Goal: Task Accomplishment & Management: Manage account settings

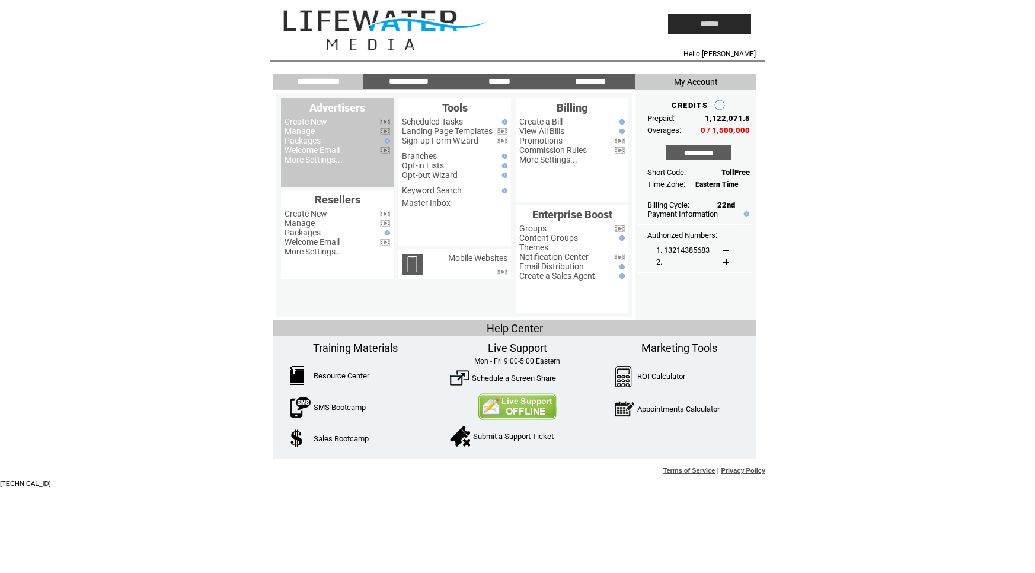
click at [294, 133] on link "Manage" at bounding box center [299, 130] width 30 height 9
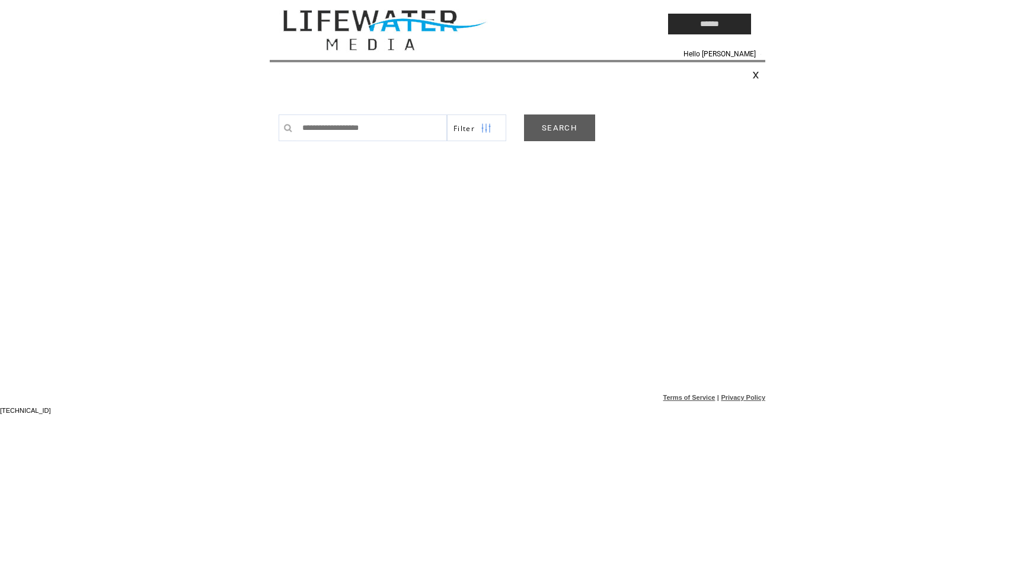
click at [544, 131] on link "SEARCH" at bounding box center [559, 127] width 71 height 27
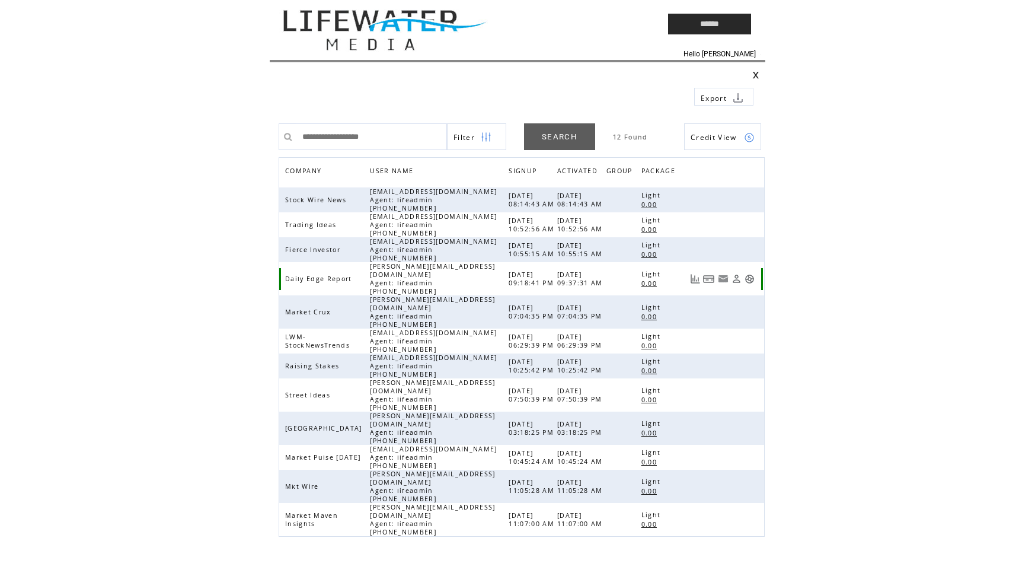
click at [748, 276] on link at bounding box center [749, 279] width 10 height 10
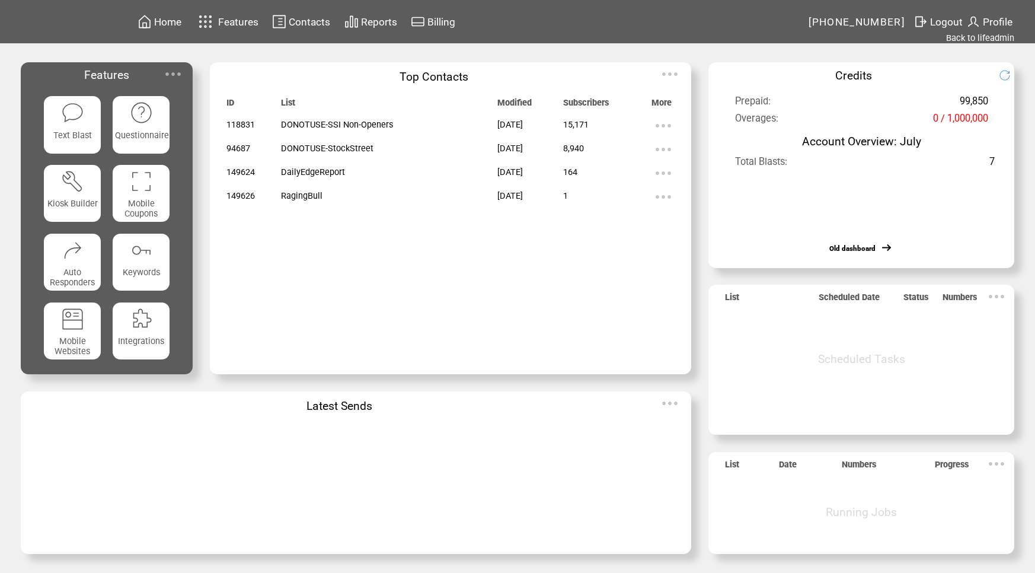
click at [664, 147] on img at bounding box center [663, 150] width 24 height 24
click at [468, 69] on td "Top Contacts" at bounding box center [433, 74] width 447 height 24
click at [314, 21] on span "Contacts" at bounding box center [309, 22] width 41 height 12
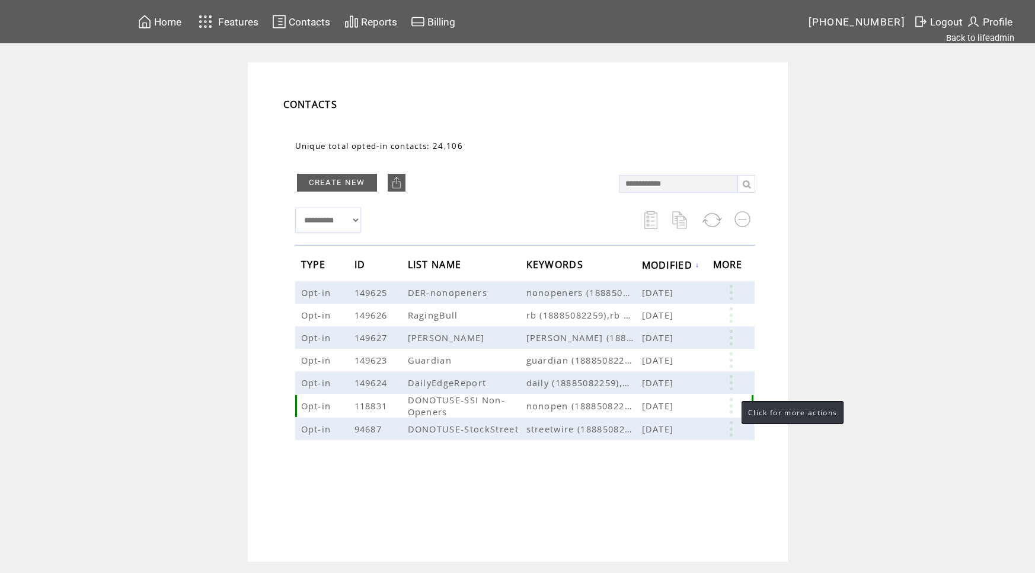
click at [730, 405] on link at bounding box center [731, 405] width 36 height 15
click at [778, 329] on td "**********" at bounding box center [518, 311] width 540 height 499
click at [974, 41] on link "Back to lifeadmin" at bounding box center [980, 38] width 68 height 11
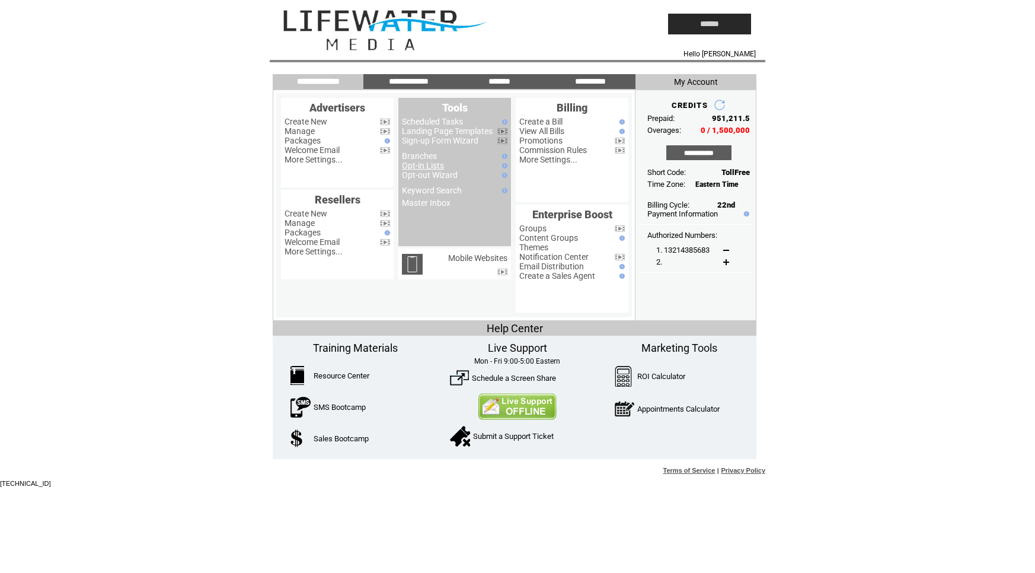
click at [426, 168] on link "Opt-in Lists" at bounding box center [423, 165] width 42 height 9
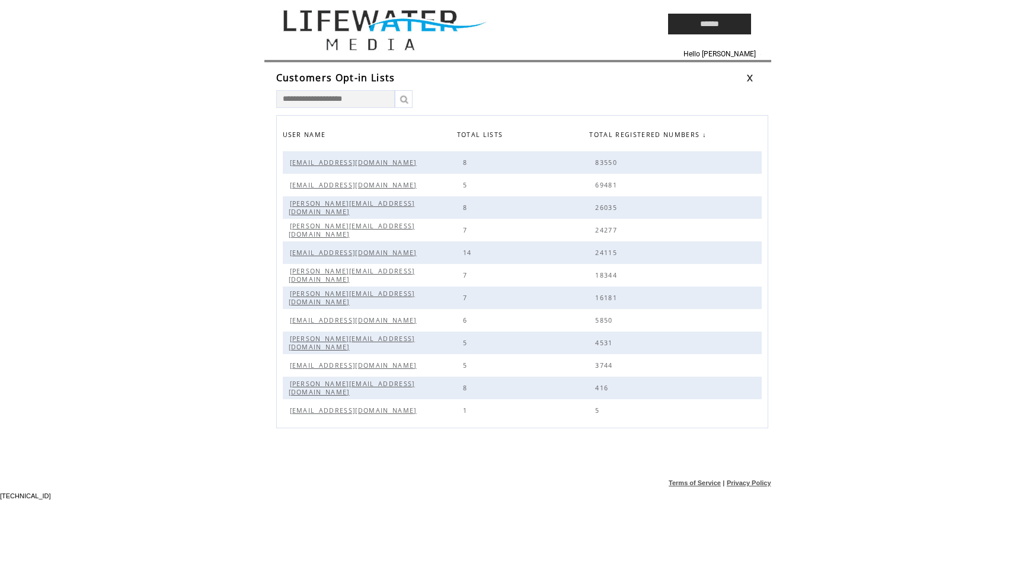
click at [360, 230] on span "[PERSON_NAME][EMAIL_ADDRESS][DOMAIN_NAME]" at bounding box center [352, 230] width 126 height 17
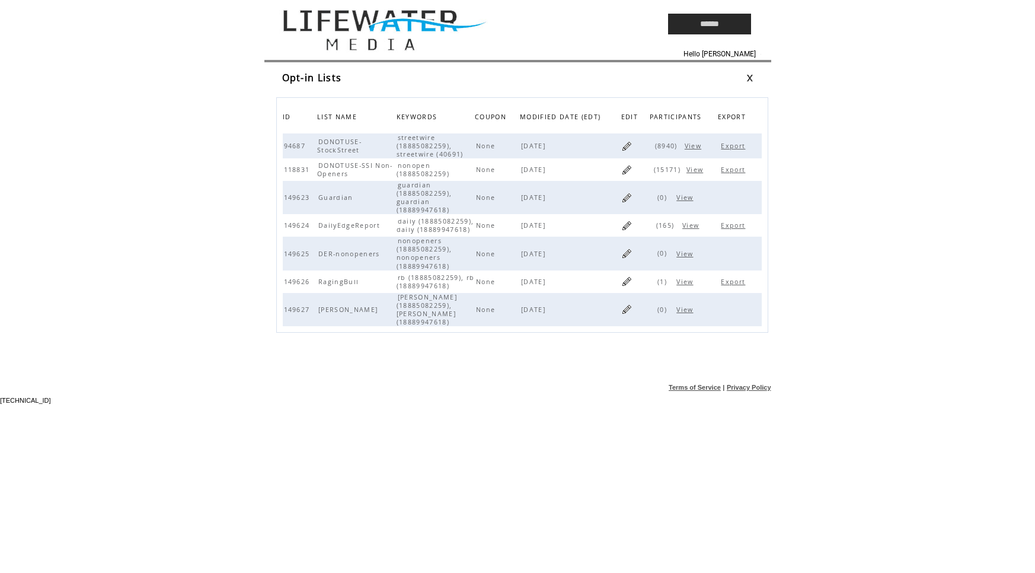
click at [333, 225] on span "DailyEdgeReport" at bounding box center [350, 225] width 65 height 8
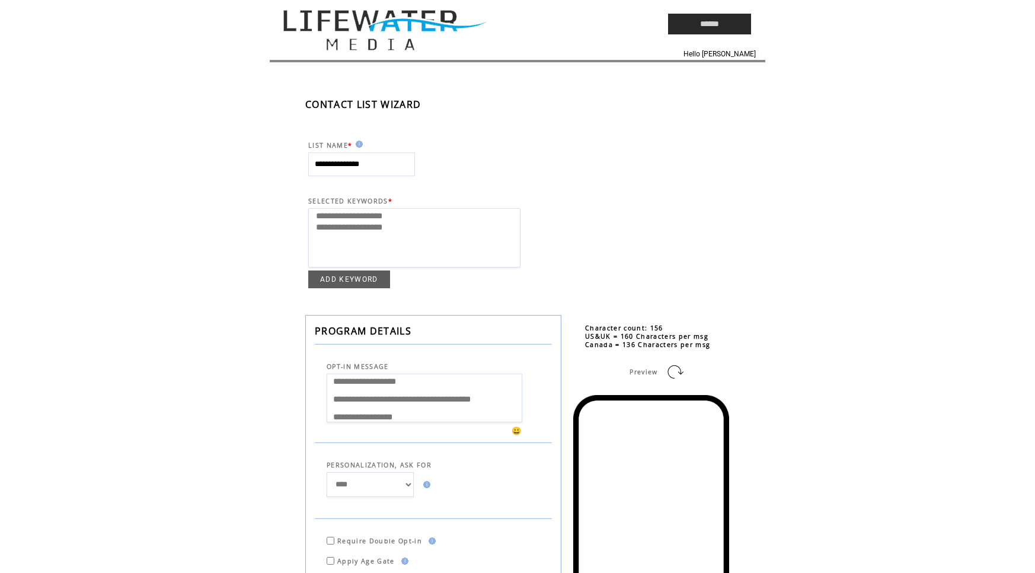
select select
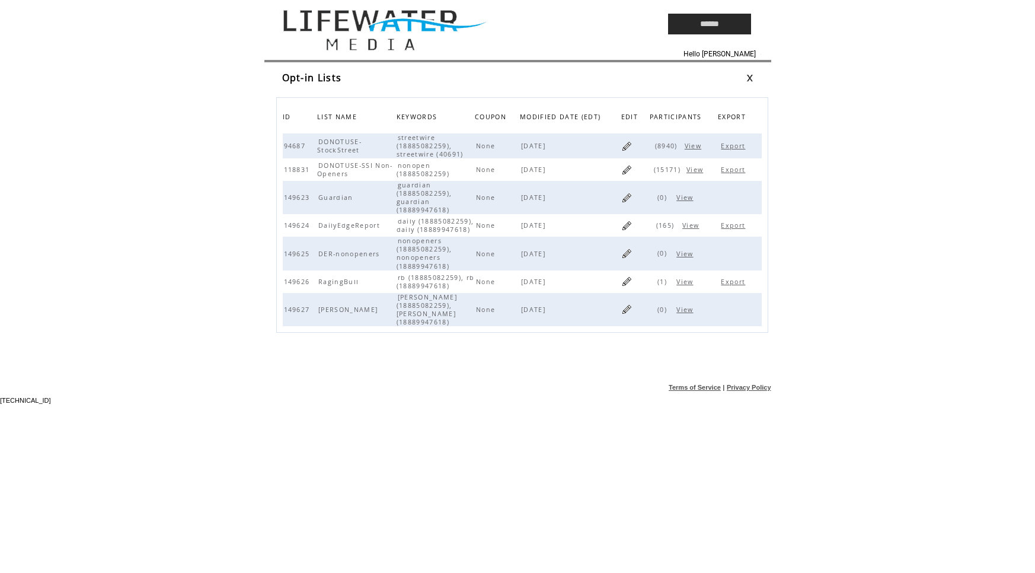
click at [735, 172] on link "Export" at bounding box center [734, 169] width 27 height 8
click at [685, 117] on span "PARTICIPANTS" at bounding box center [677, 118] width 55 height 17
click at [737, 146] on link "Export" at bounding box center [734, 146] width 27 height 8
click at [330, 41] on td at bounding box center [442, 24] width 344 height 48
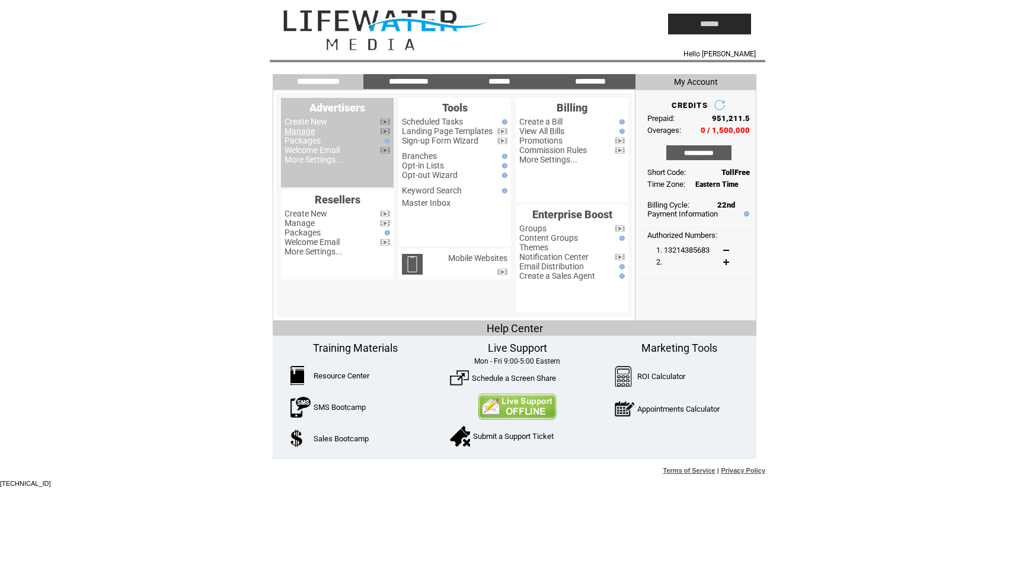
click at [296, 133] on link "Manage" at bounding box center [299, 130] width 30 height 9
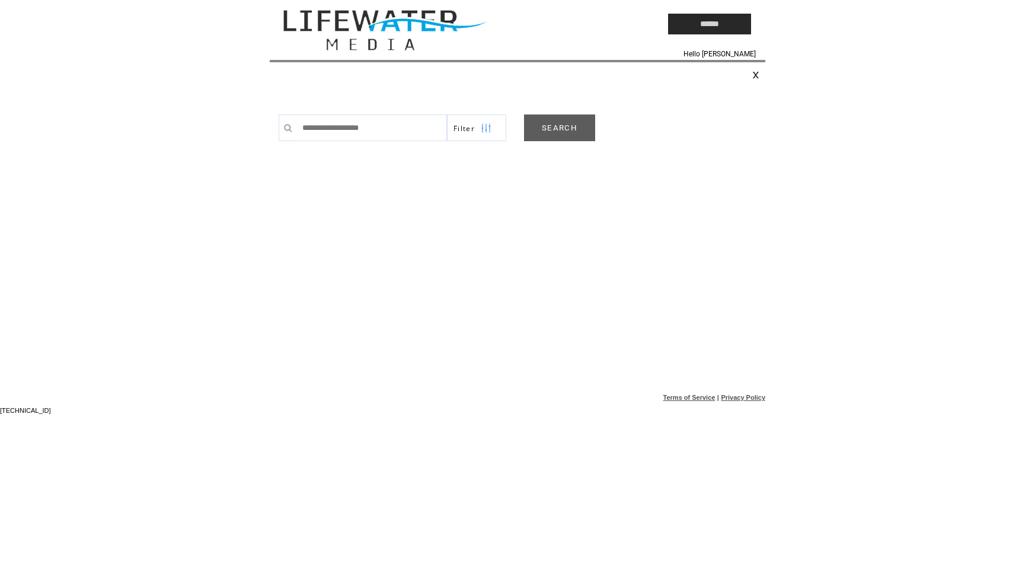
click at [554, 132] on link "SEARCH" at bounding box center [559, 127] width 71 height 27
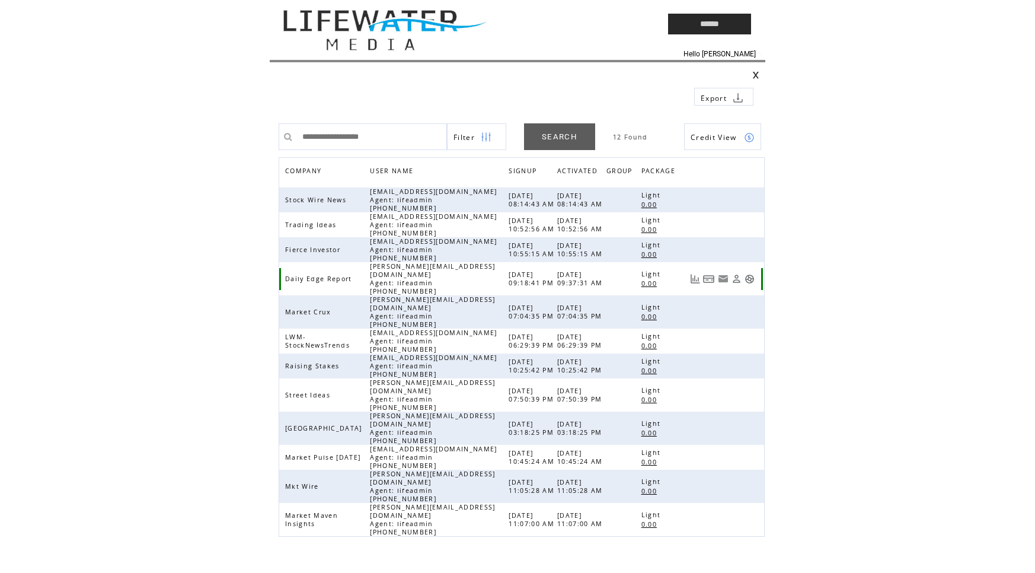
click at [750, 278] on link at bounding box center [749, 279] width 10 height 10
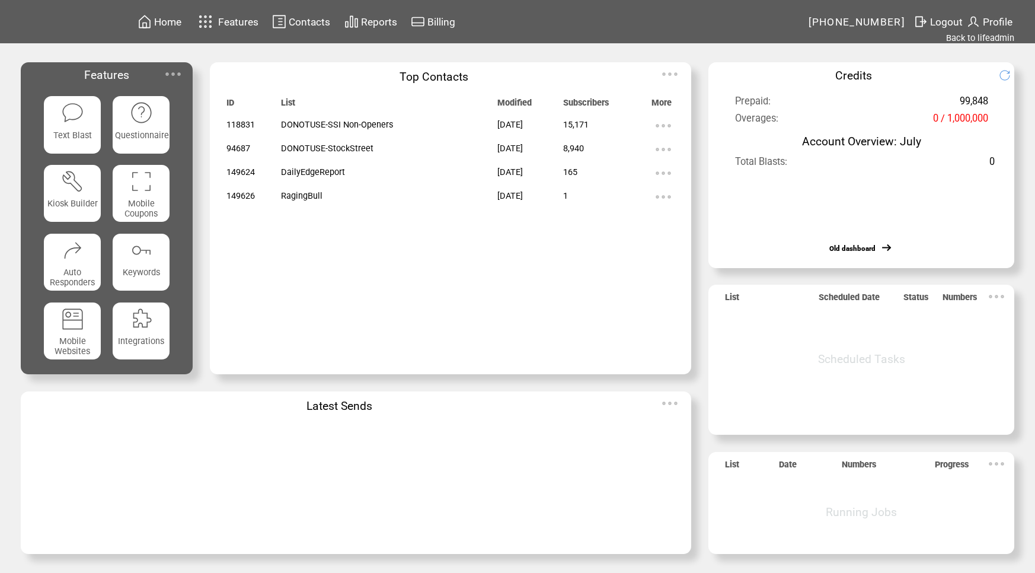
click at [311, 23] on span "Contacts" at bounding box center [309, 22] width 41 height 12
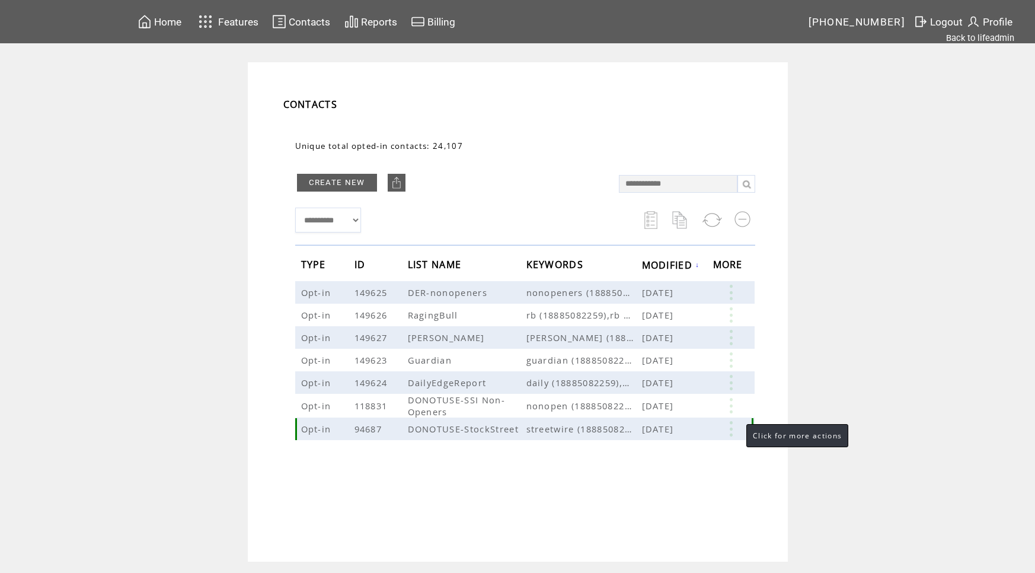
click at [734, 429] on link at bounding box center [731, 428] width 36 height 15
click at [676, 444] on link "DELETE" at bounding box center [674, 447] width 31 height 11
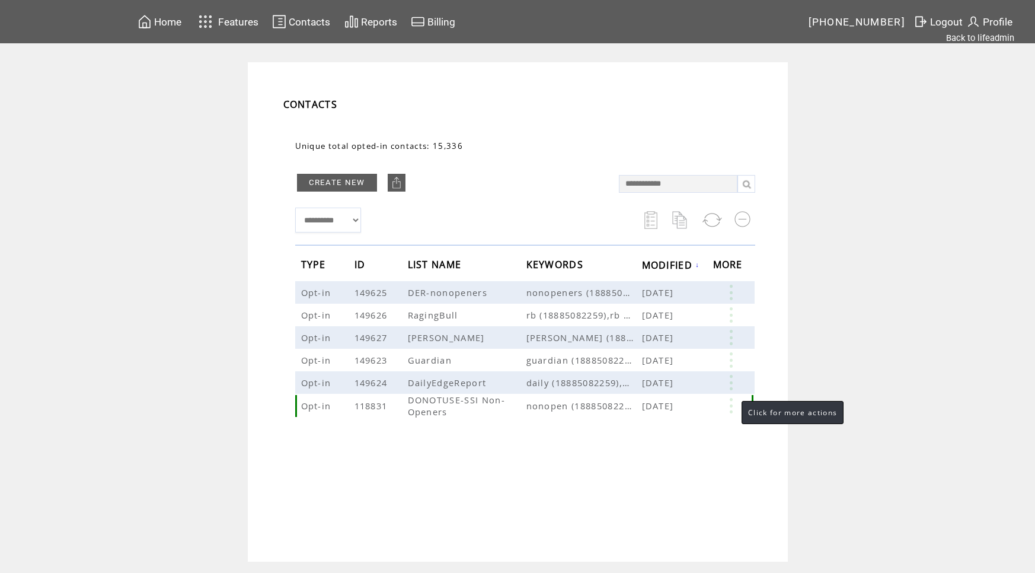
click at [730, 407] on link at bounding box center [731, 405] width 36 height 15
click at [675, 424] on link "DELETE" at bounding box center [669, 425] width 31 height 11
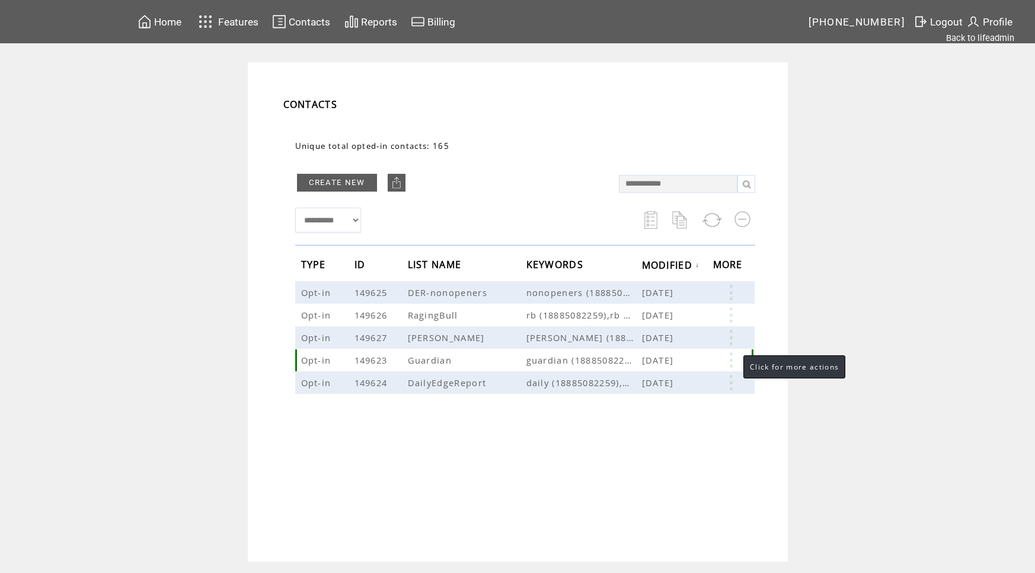
click at [731, 356] on link at bounding box center [731, 359] width 36 height 15
click at [659, 357] on link "EDIT" at bounding box center [666, 357] width 20 height 11
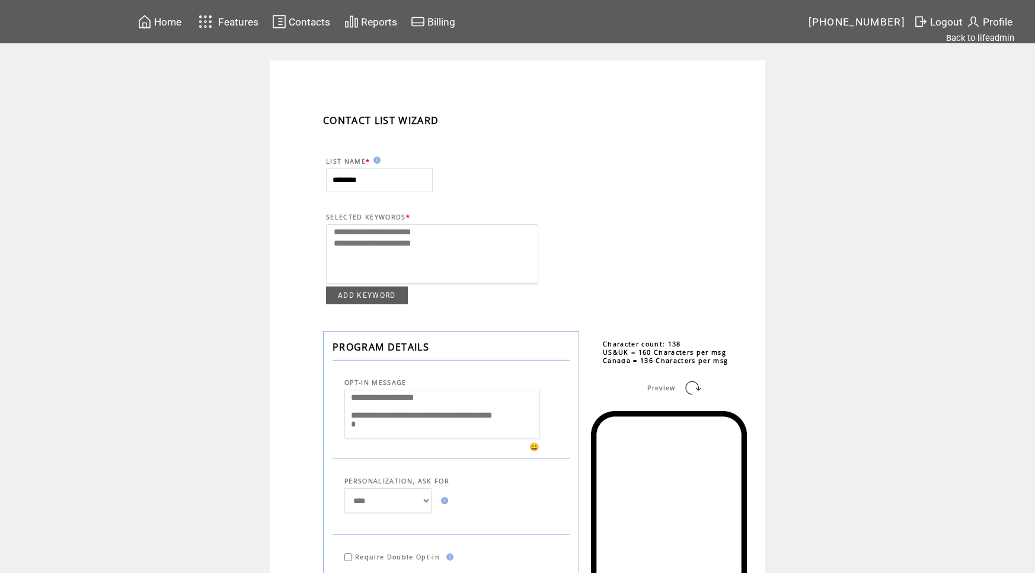
select select
